Goal: Obtain resource: Download file/media

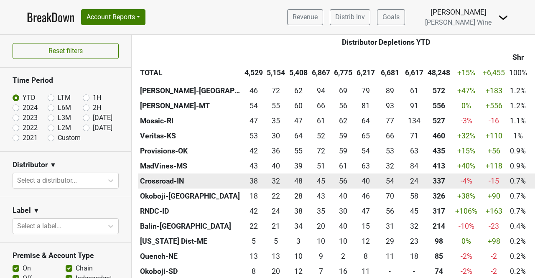
scroll to position [602, 0]
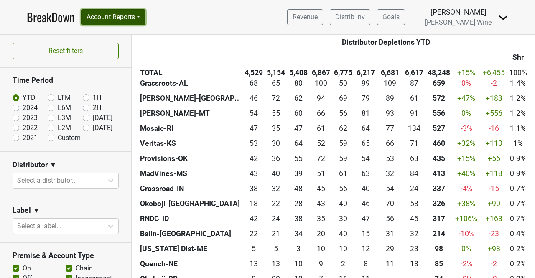
click at [146, 18] on button "Account Reports" at bounding box center [113, 17] width 64 height 16
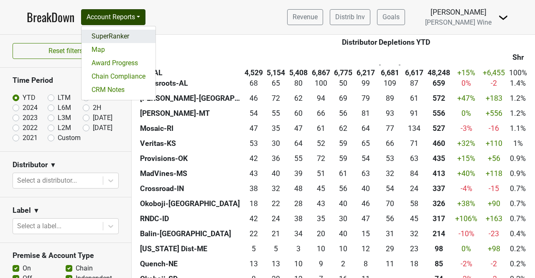
click at [135, 37] on link "SuperRanker" at bounding box center [119, 36] width 74 height 13
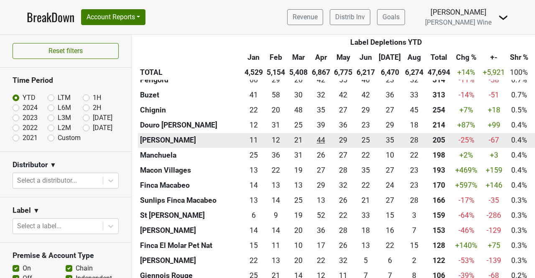
scroll to position [1290, 0]
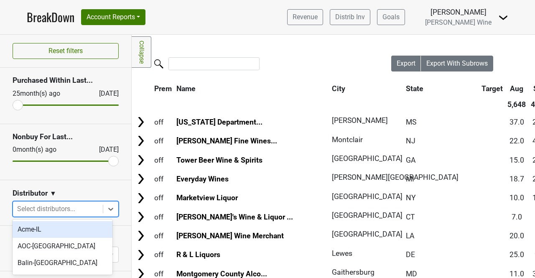
click at [33, 207] on div at bounding box center [58, 209] width 82 height 12
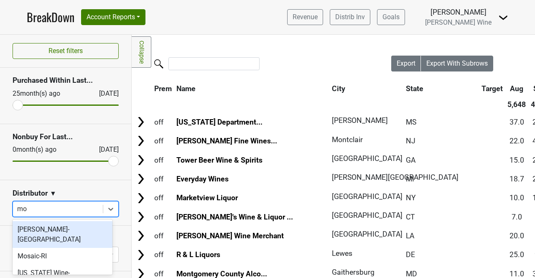
type input "mos"
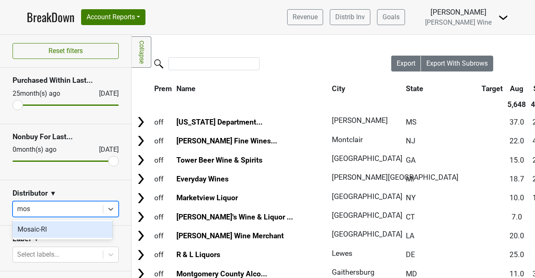
click at [31, 230] on div "Mosaic-RI" at bounding box center [63, 229] width 100 height 17
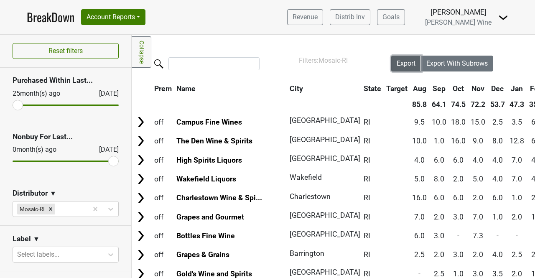
click at [400, 63] on span "Export" at bounding box center [406, 63] width 19 height 8
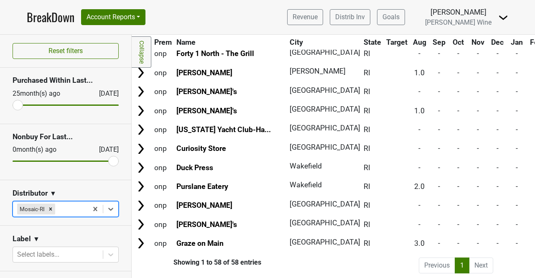
scroll to position [964, 0]
